Goal: Information Seeking & Learning: Learn about a topic

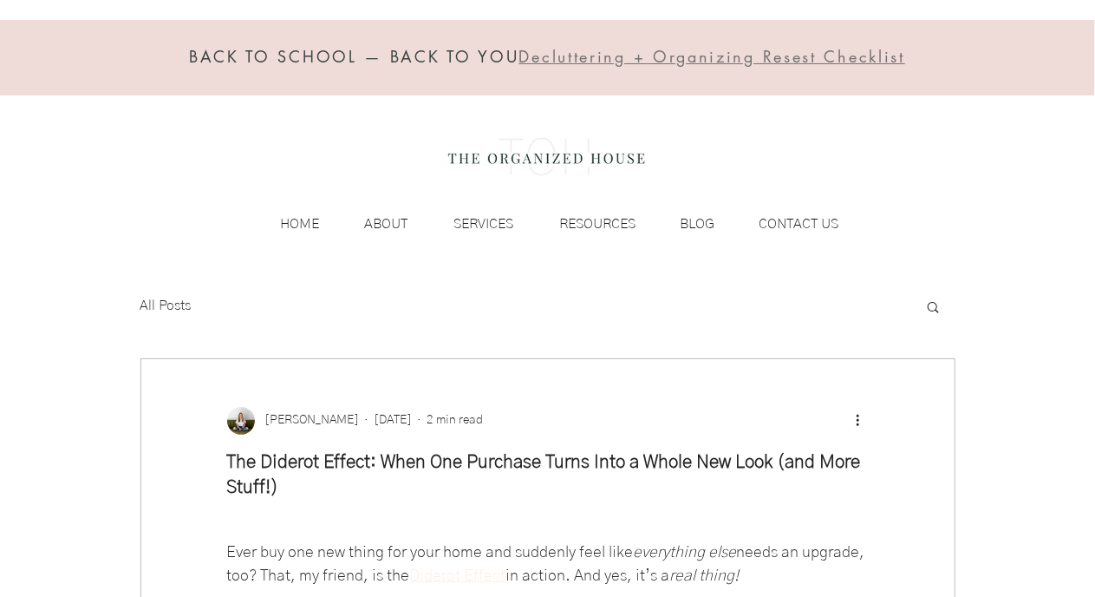
click at [154, 150] on div "BACK TO SCHOOL — BACK TO YOU Decluttering + Organizing Resest Checklist HOME AB…" at bounding box center [547, 135] width 1095 height 271
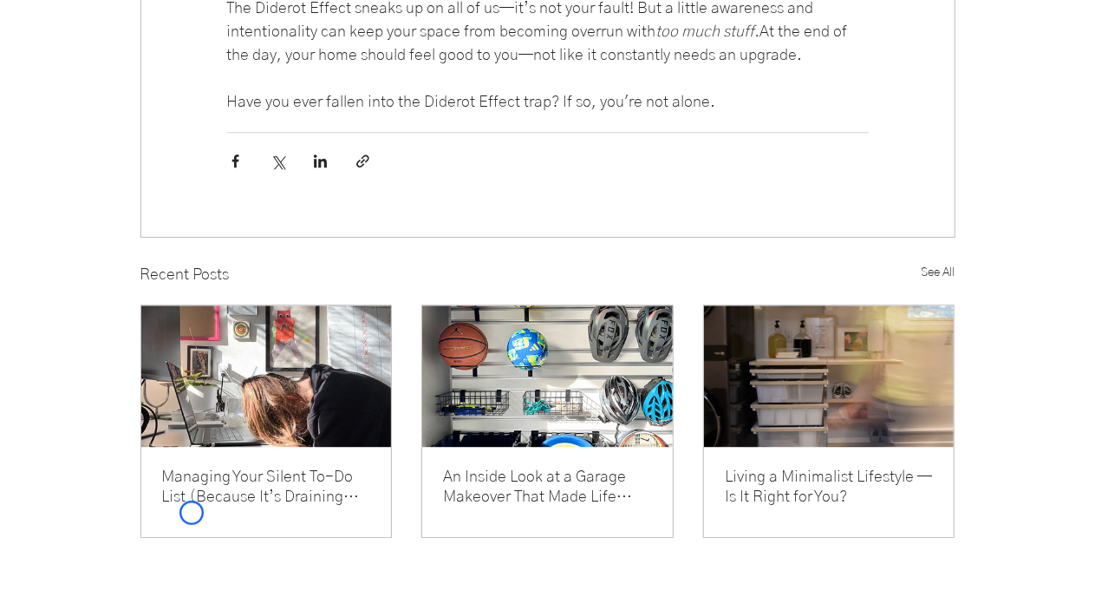
scroll to position [2164, 0]
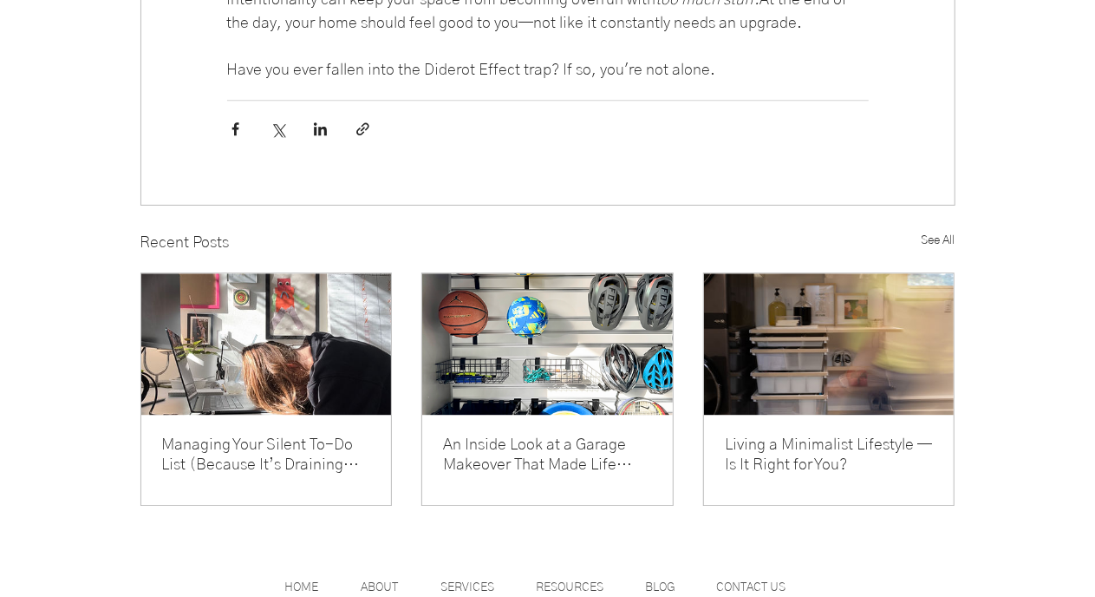
click at [154, 59] on div "main content" at bounding box center [547, 47] width 813 height 23
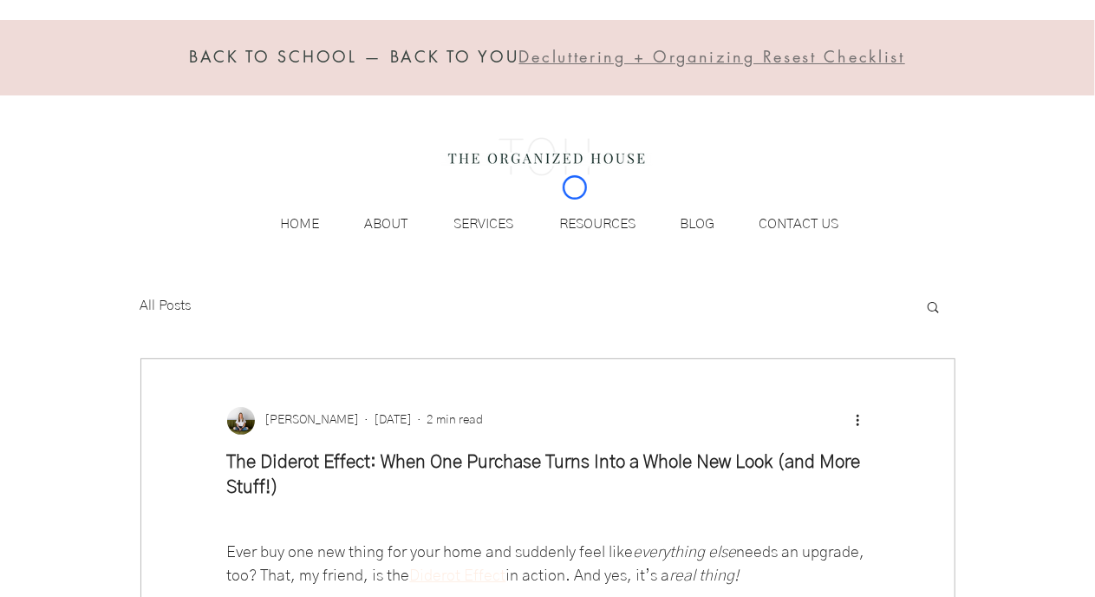
click at [575, 187] on img at bounding box center [546, 156] width 212 height 69
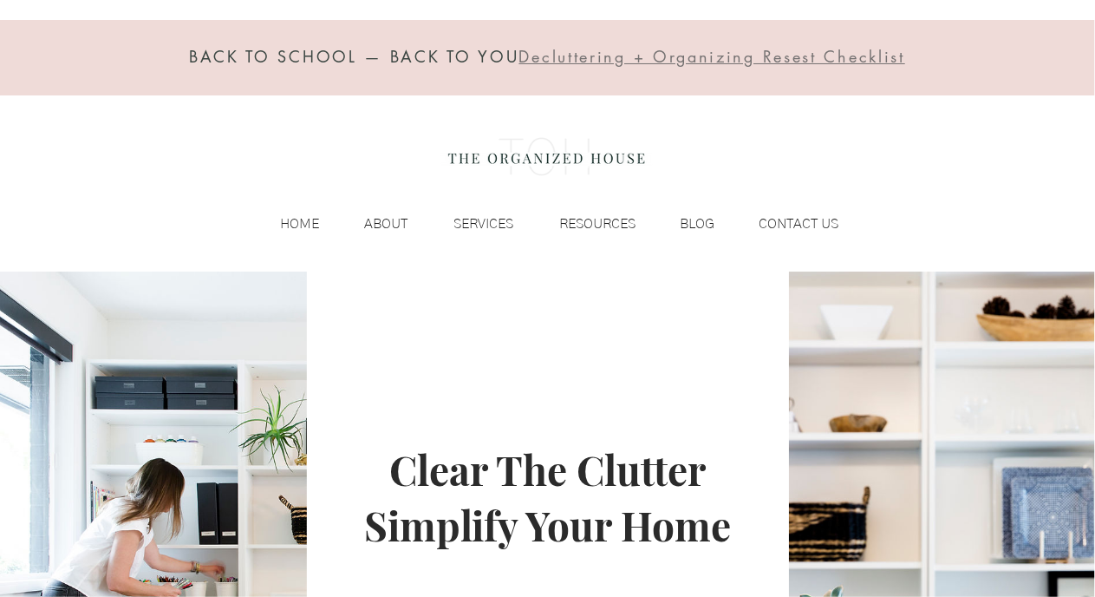
click at [575, 187] on img at bounding box center [546, 156] width 212 height 69
click at [115, 173] on div "BACK TO SCHOOL — BACK TO YOU Decluttering + Organizing Resest Checklist HOME AB…" at bounding box center [547, 135] width 1095 height 271
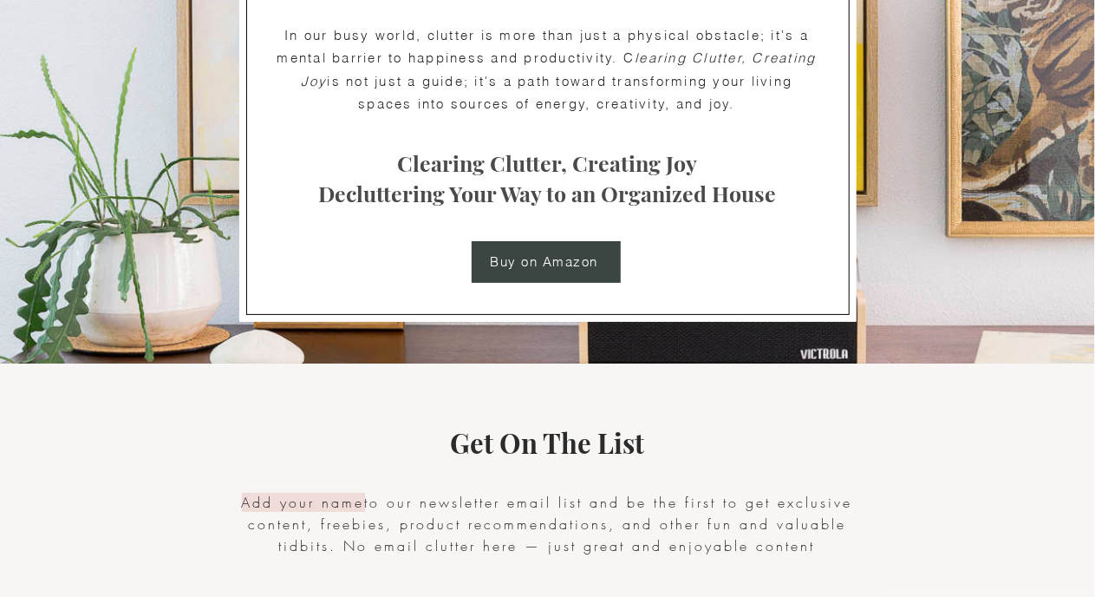
scroll to position [3418, 0]
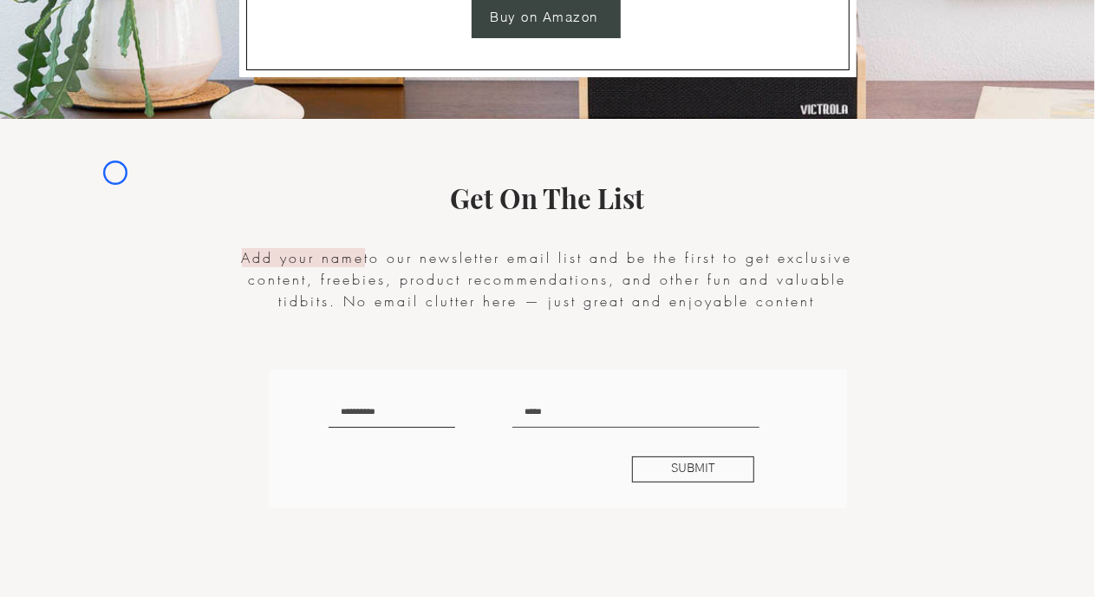
click at [115, 173] on div at bounding box center [547, 380] width 1095 height 523
